Goal: Information Seeking & Learning: Learn about a topic

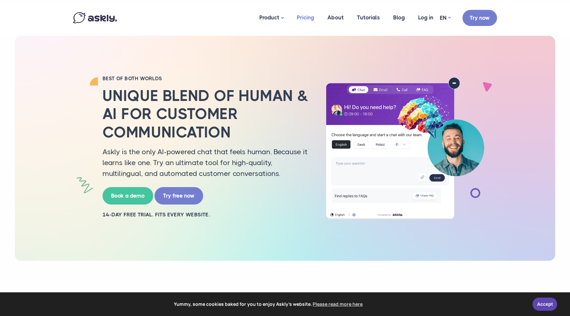
click at [311, 16] on link "Pricing" at bounding box center [305, 18] width 31 height 32
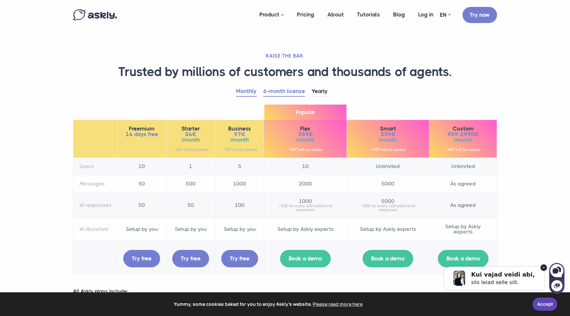
click at [246, 96] on link "Monthly" at bounding box center [246, 92] width 21 height 10
click at [287, 94] on link "6-month license" at bounding box center [284, 92] width 42 height 10
click at [301, 232] on td "Setup by Askly experts" at bounding box center [305, 229] width 83 height 23
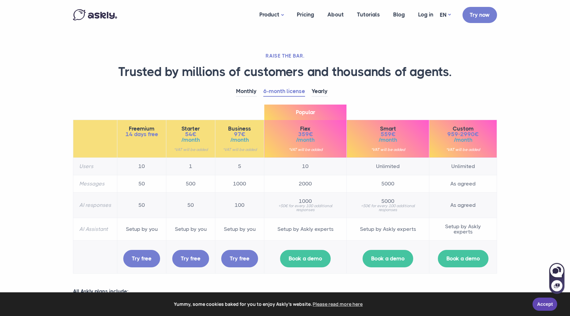
click at [228, 180] on td "1000" at bounding box center [239, 183] width 49 height 17
